Goal: Task Accomplishment & Management: Manage account settings

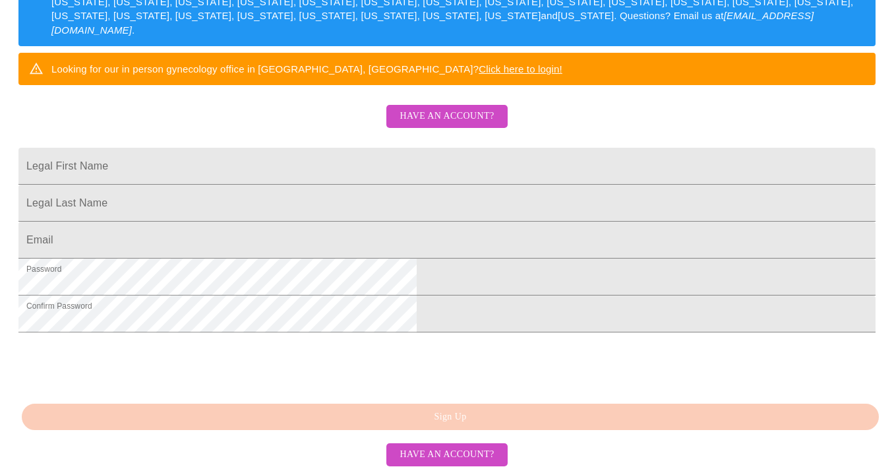
scroll to position [256, 0]
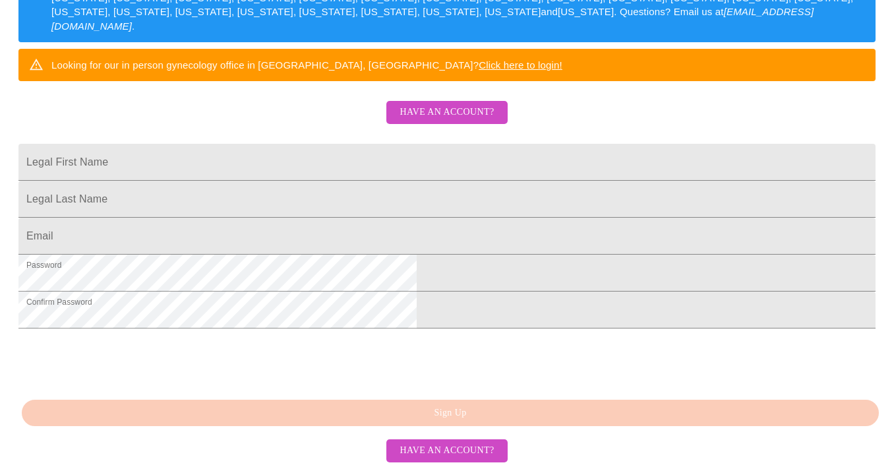
click at [432, 121] on span "Have an account?" at bounding box center [446, 112] width 94 height 16
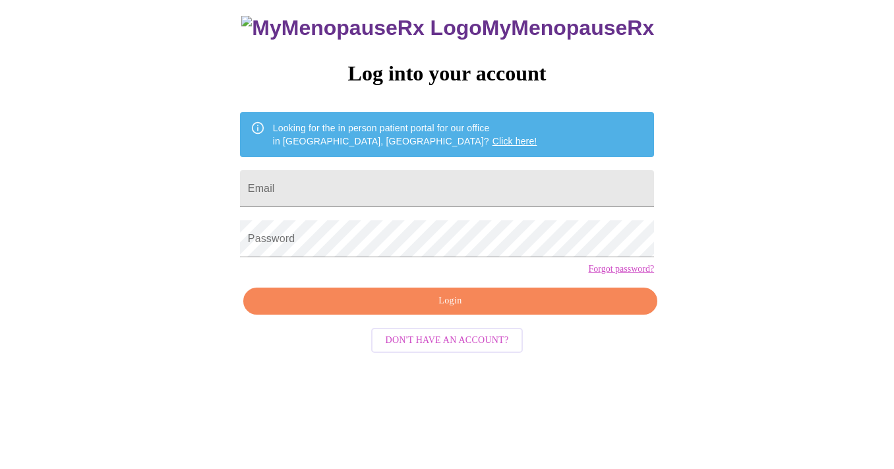
scroll to position [18, 0]
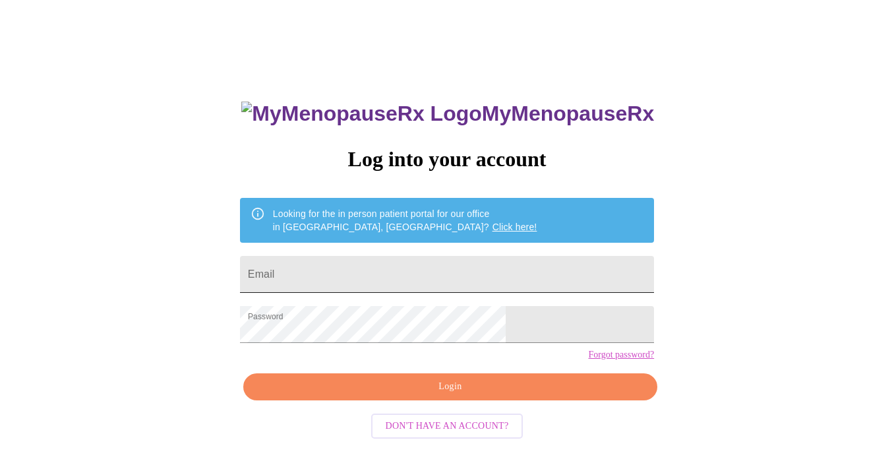
click at [432, 276] on input "Email" at bounding box center [447, 274] width 414 height 37
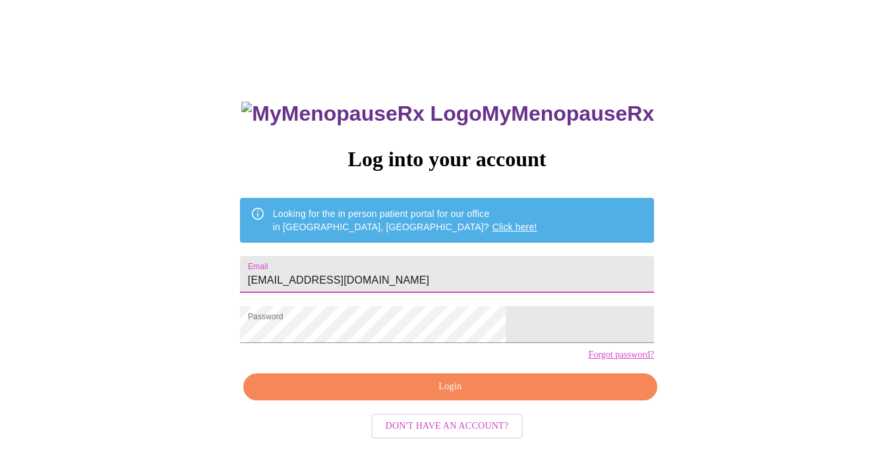
type input "no1tubleweed@yahoo.com"
click at [422, 400] on button "Login" at bounding box center [450, 386] width 414 height 27
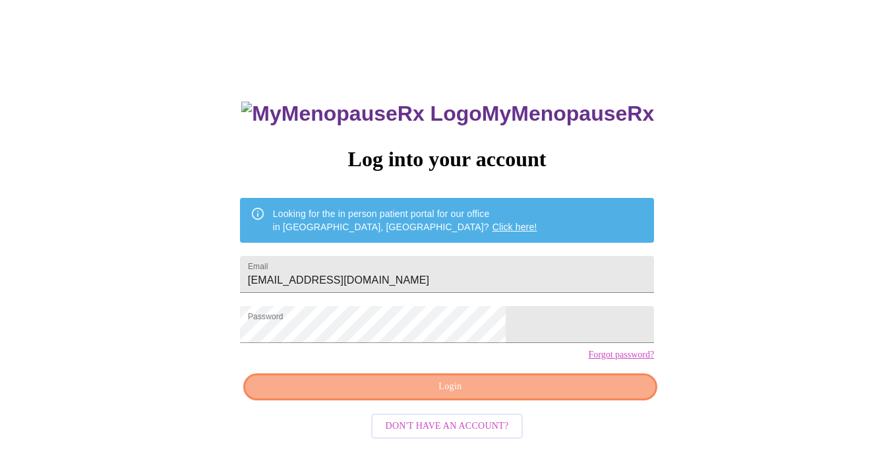
click at [524, 395] on span "Login" at bounding box center [450, 386] width 384 height 16
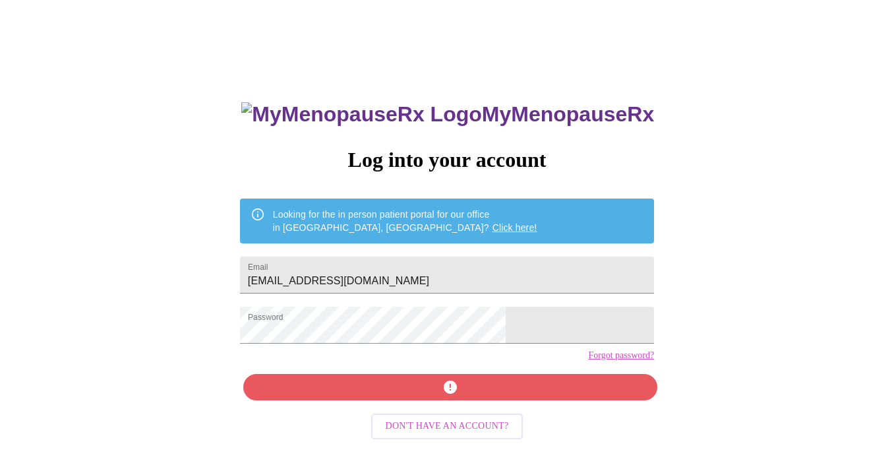
click at [524, 412] on div "MyMenopauseRx Log into your account Looking for the in person patient portal fo…" at bounding box center [447, 315] width 440 height 469
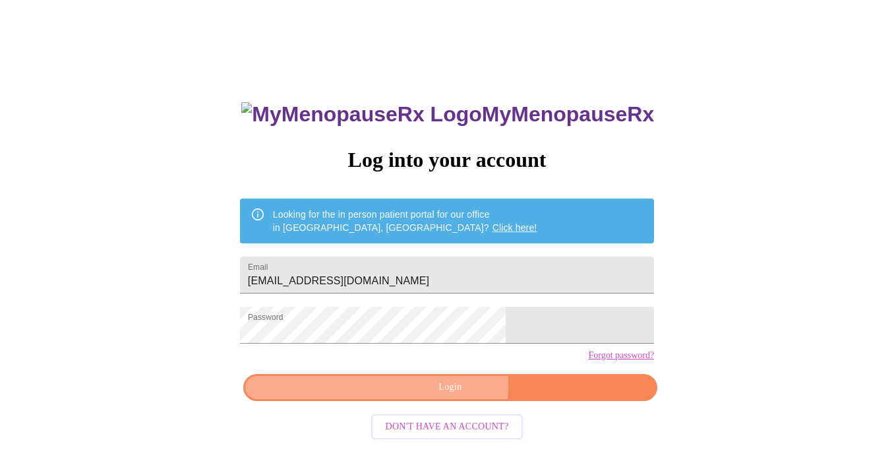
click at [424, 395] on span "Login" at bounding box center [450, 387] width 384 height 16
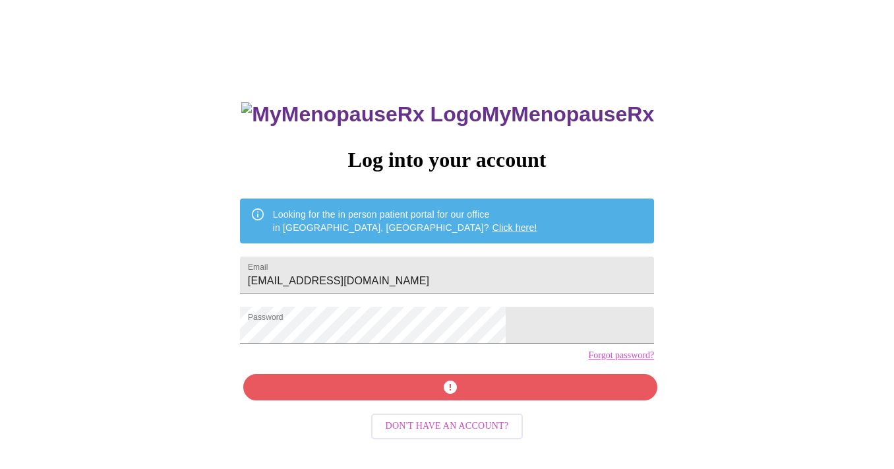
click at [424, 407] on div "MyMenopauseRx Log into your account Looking for the in person patient portal fo…" at bounding box center [447, 315] width 440 height 469
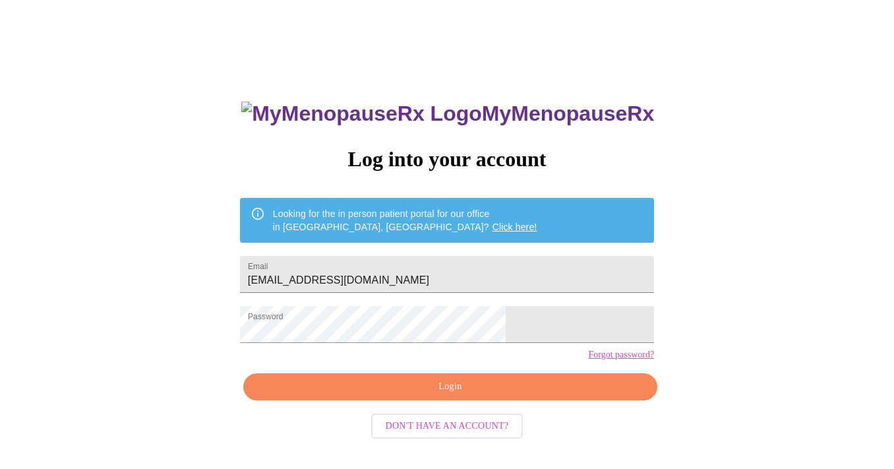
scroll to position [0, 0]
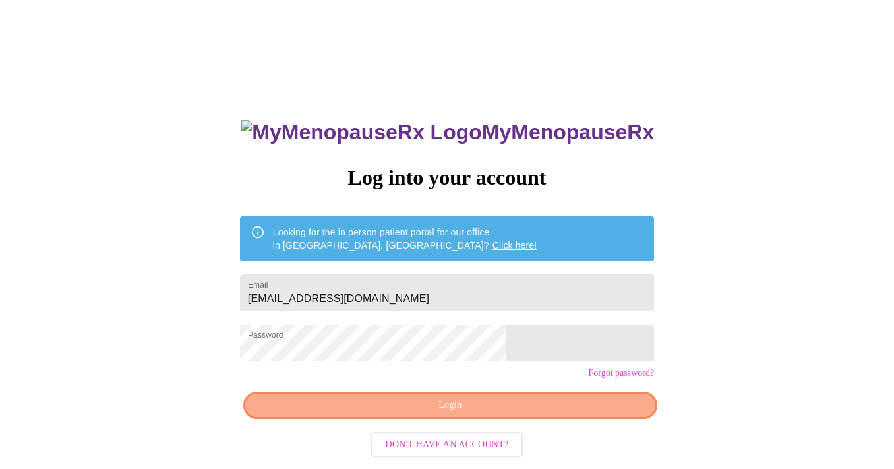
click at [535, 413] on span "Login" at bounding box center [450, 405] width 384 height 16
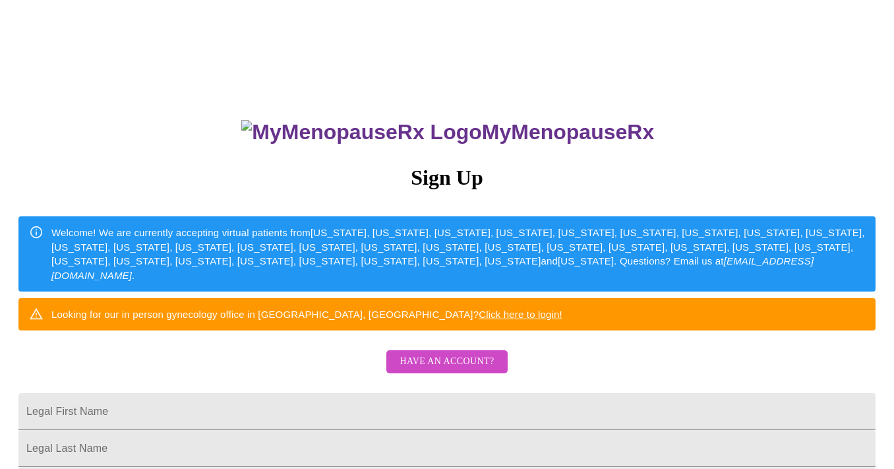
scroll to position [256, 0]
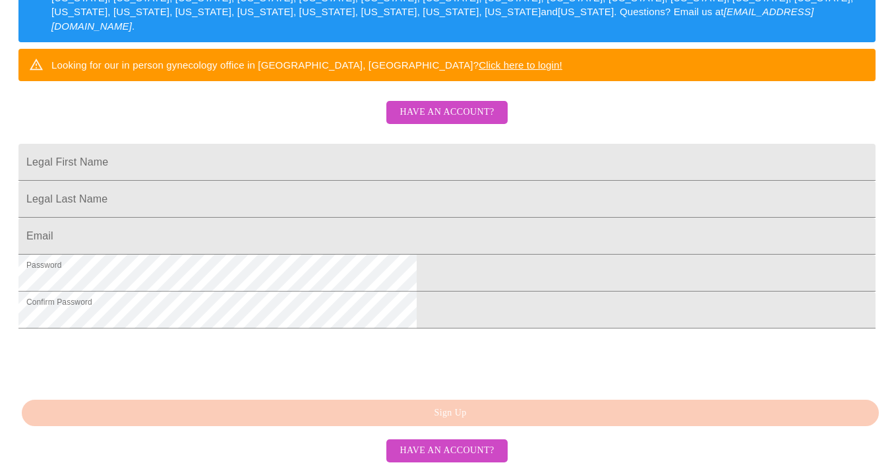
scroll to position [337, 0]
click at [462, 450] on span "Have an account?" at bounding box center [446, 450] width 94 height 16
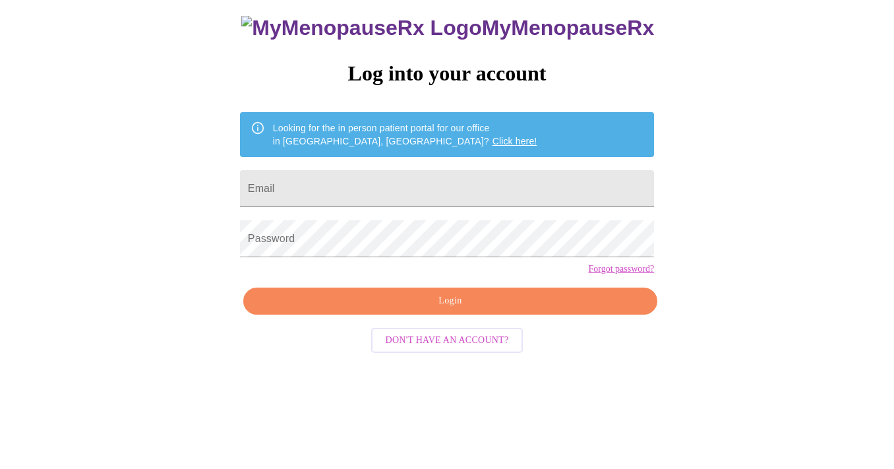
scroll to position [18, 0]
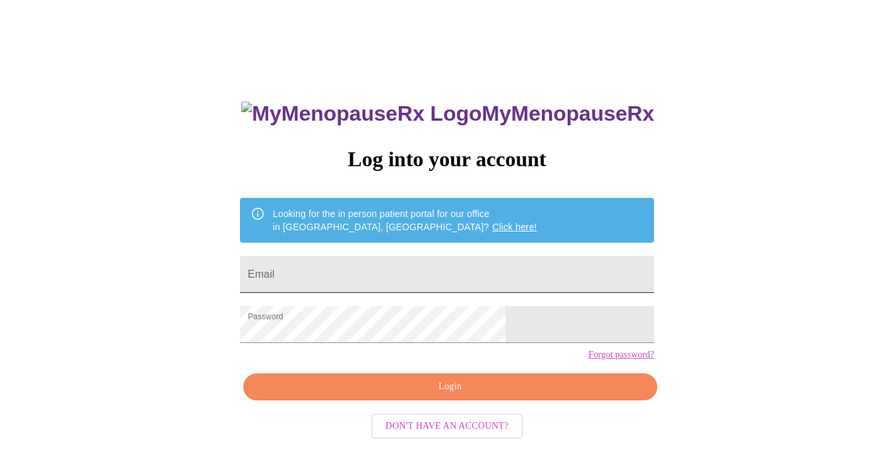
click at [384, 271] on input "Email" at bounding box center [447, 274] width 414 height 37
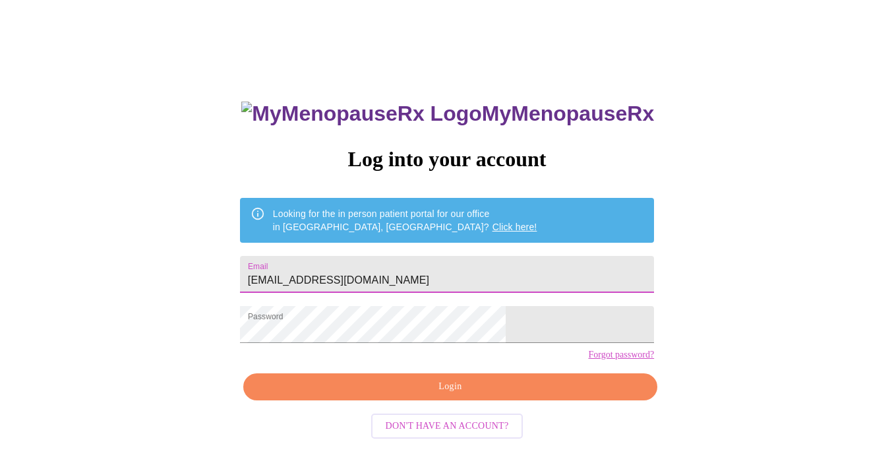
type input "no1tumbleweed@yahoo.com"
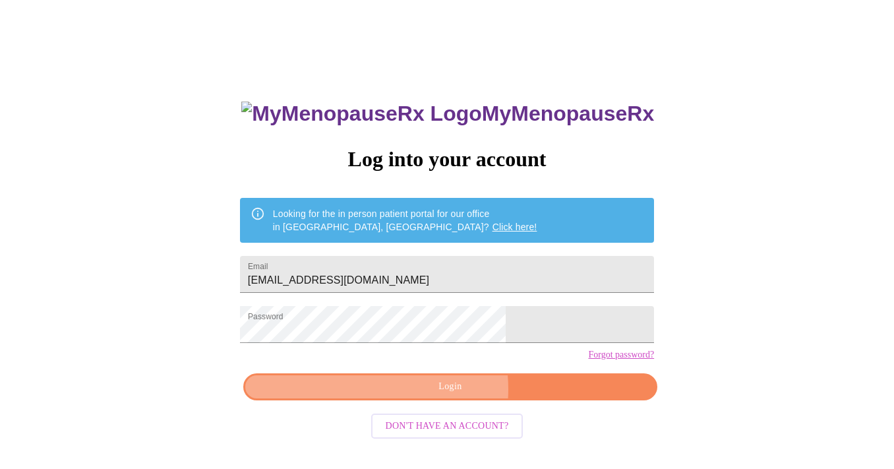
click at [427, 395] on span "Login" at bounding box center [450, 386] width 384 height 16
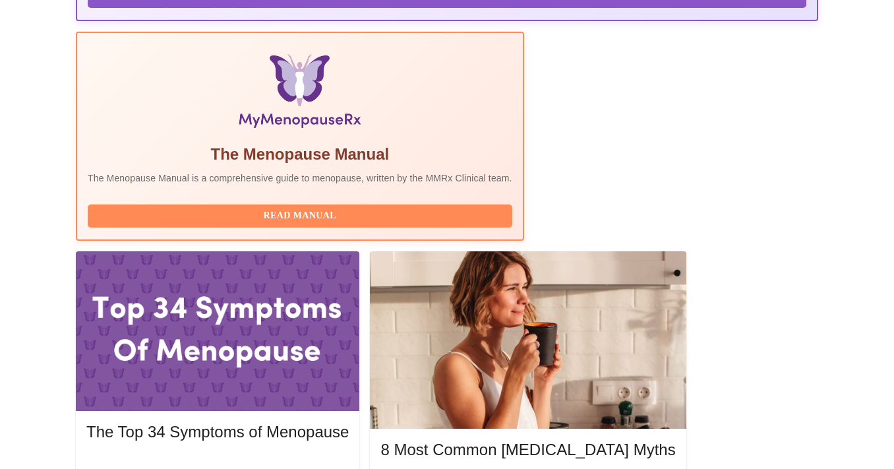
scroll to position [430, 0]
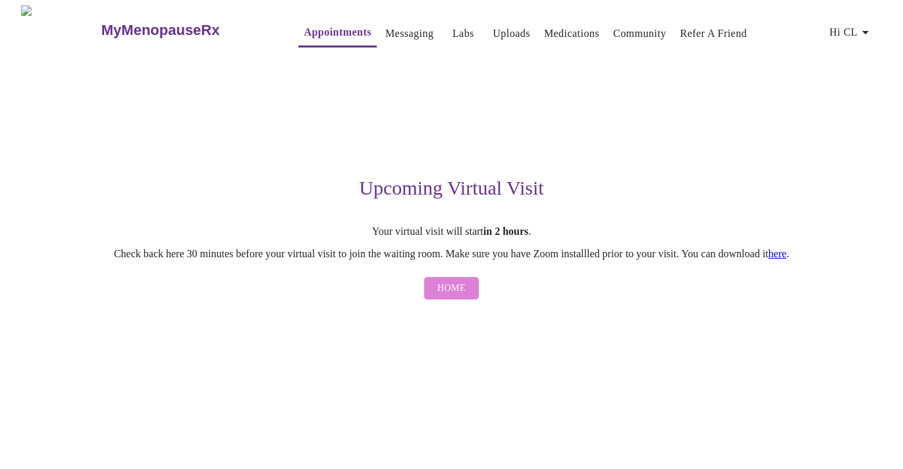
click at [455, 287] on span "Home" at bounding box center [452, 288] width 28 height 16
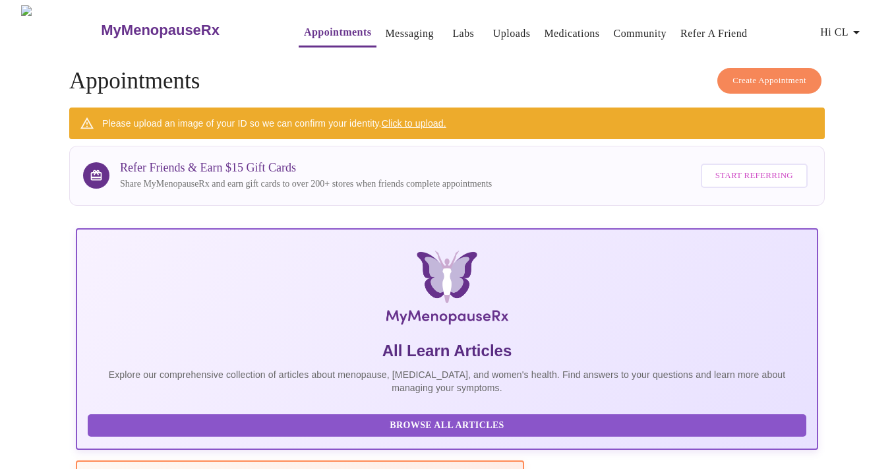
click at [851, 30] on span "Hi CL" at bounding box center [842, 32] width 44 height 18
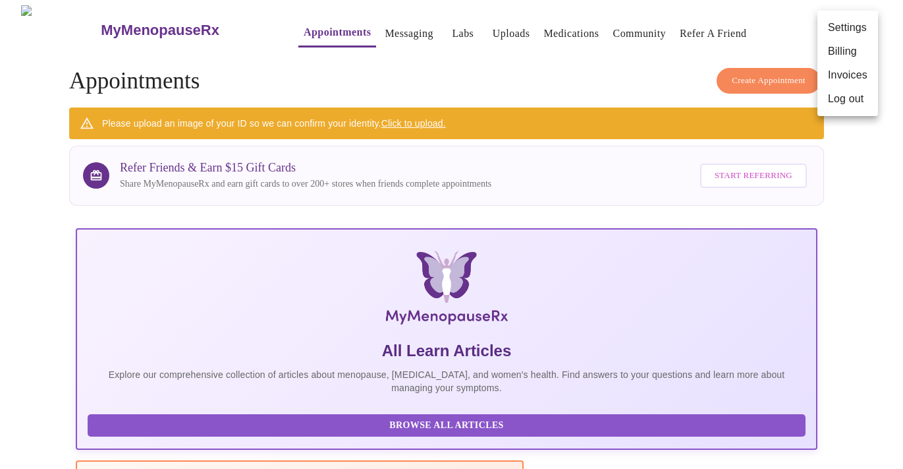
click at [836, 101] on li "Log out" at bounding box center [848, 99] width 61 height 24
